Goal: Task Accomplishment & Management: Use online tool/utility

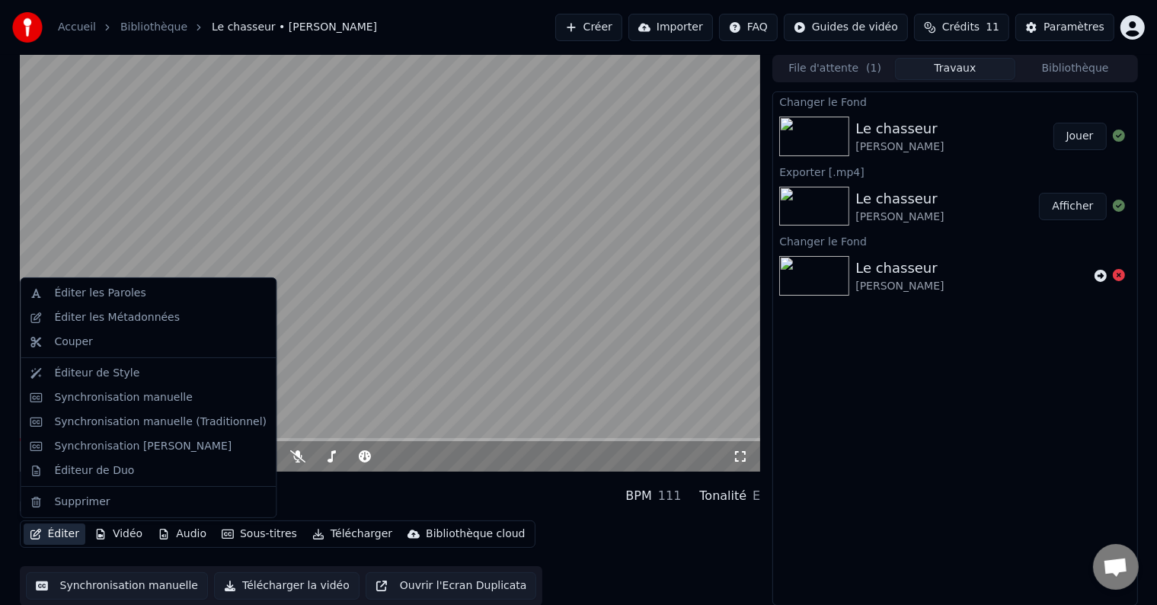
click at [67, 533] on button "Éditer" at bounding box center [55, 533] width 62 height 21
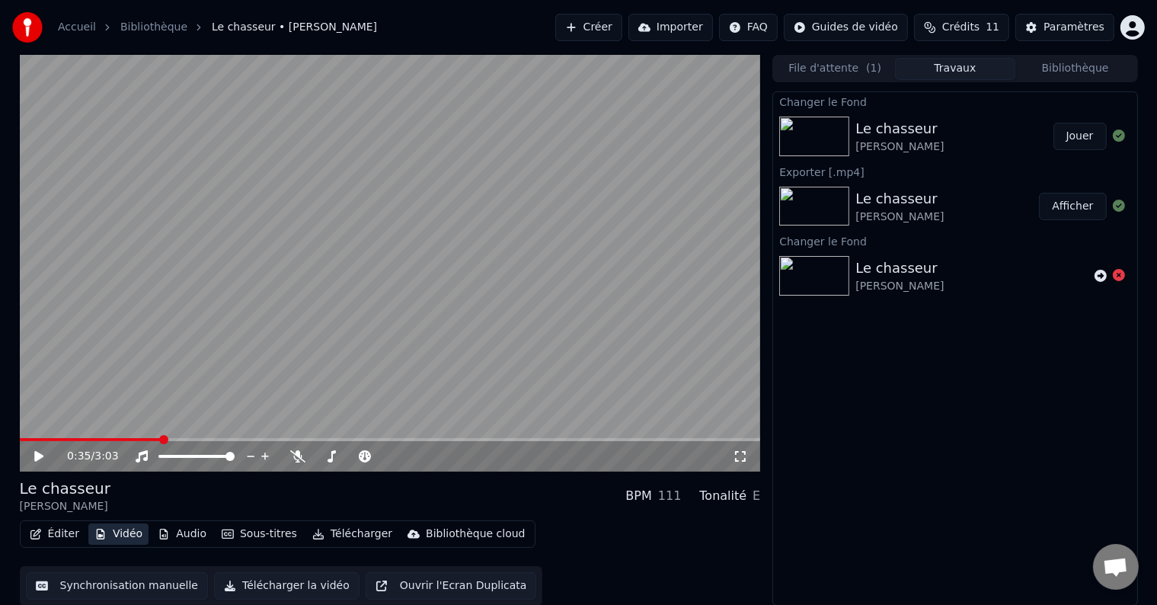
click at [115, 538] on button "Vidéo" at bounding box center [118, 533] width 60 height 21
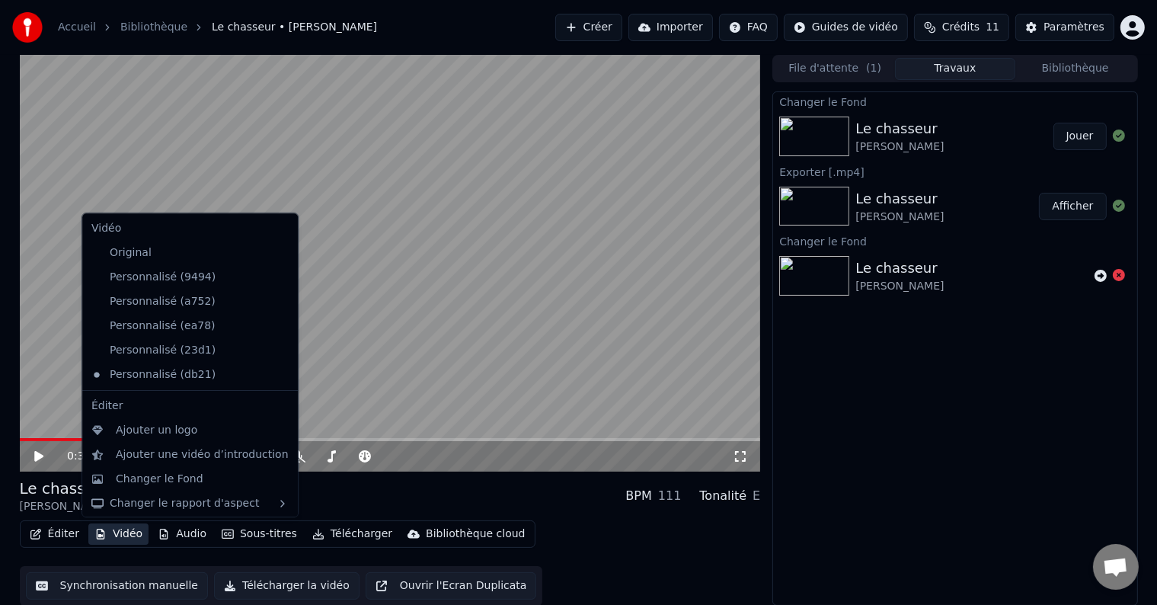
click at [116, 533] on button "Vidéo" at bounding box center [118, 533] width 60 height 21
click at [187, 472] on div "Changer le Fond" at bounding box center [160, 479] width 88 height 15
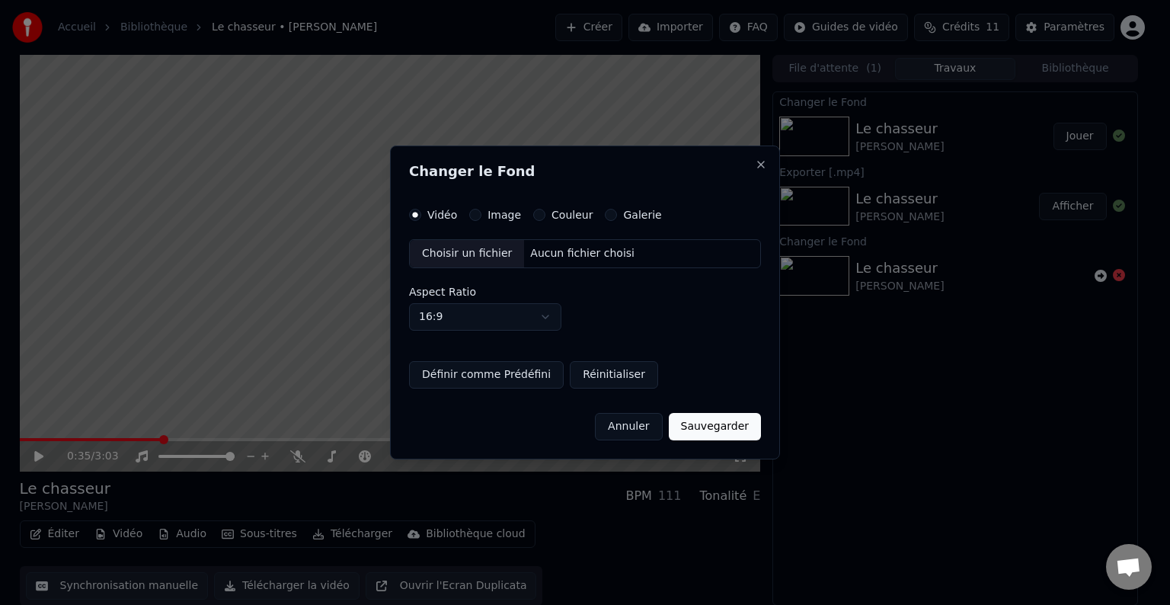
click at [488, 218] on label "Image" at bounding box center [505, 215] width 34 height 11
click at [482, 218] on button "Image" at bounding box center [475, 215] width 12 height 12
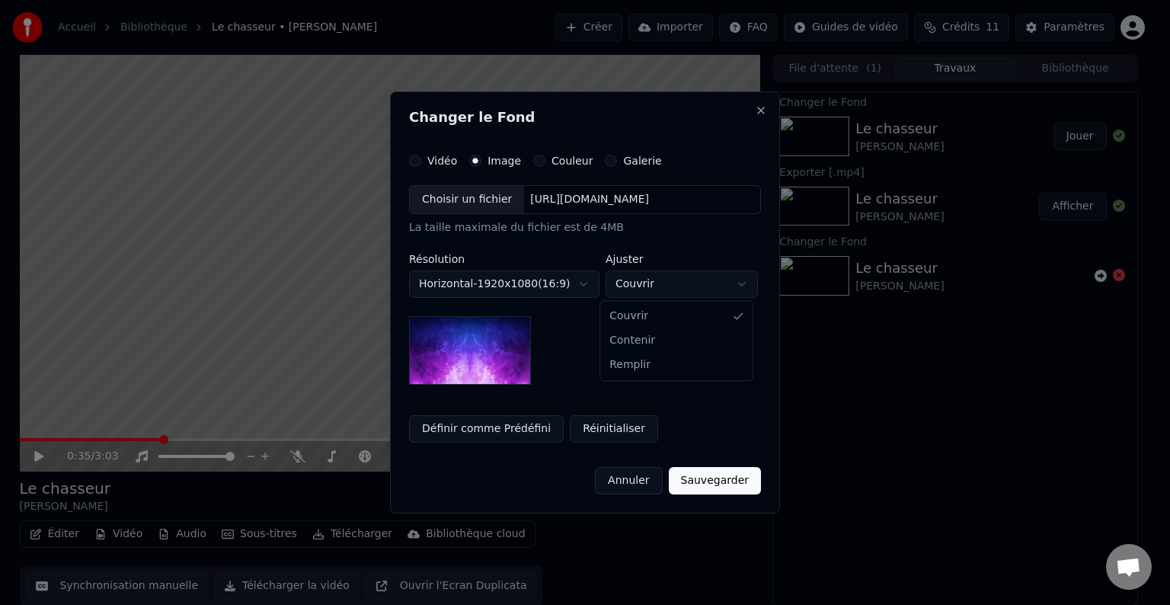
click at [622, 280] on body "**********" at bounding box center [578, 302] width 1157 height 605
select select "****"
click at [478, 200] on div "Choisir un fichier" at bounding box center [467, 199] width 114 height 27
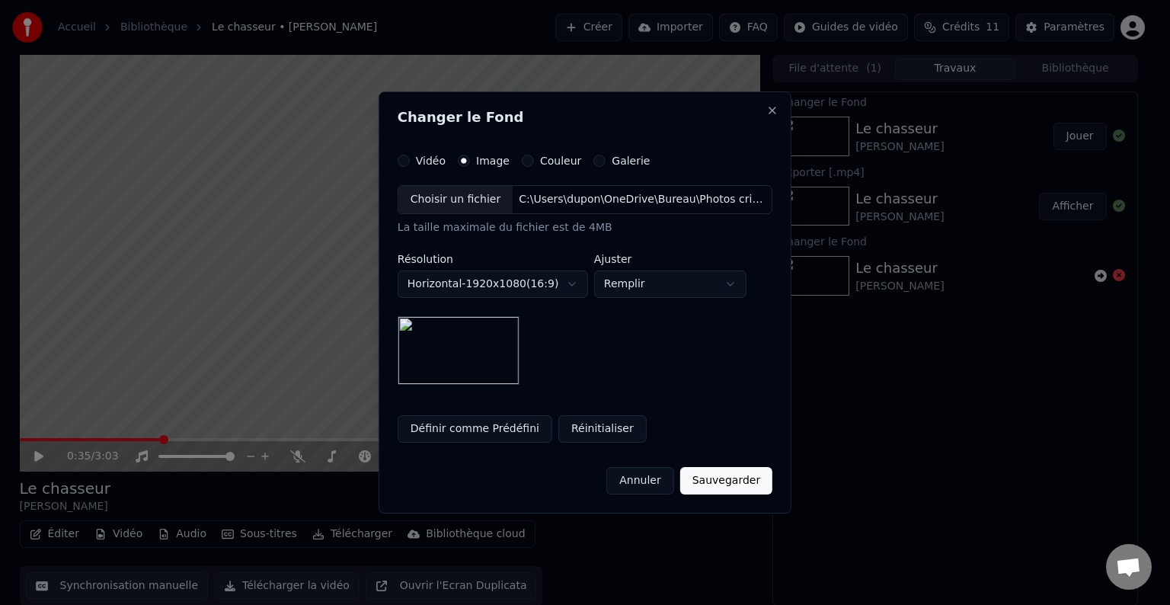
click at [744, 475] on button "Sauvegarder" at bounding box center [726, 480] width 92 height 27
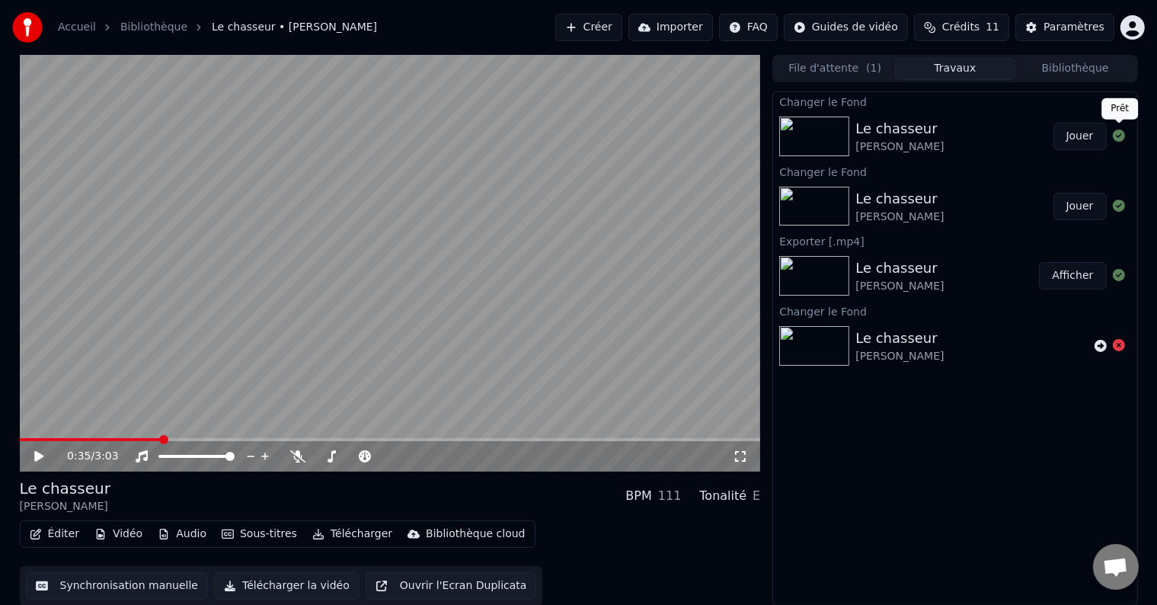
click at [1117, 133] on icon at bounding box center [1119, 136] width 12 height 12
click at [906, 130] on div "Le chasseur" at bounding box center [900, 128] width 88 height 21
click at [1080, 136] on button "Jouer" at bounding box center [1080, 136] width 53 height 27
click at [36, 450] on icon at bounding box center [50, 456] width 36 height 12
